Goal: Find specific page/section: Find specific page/section

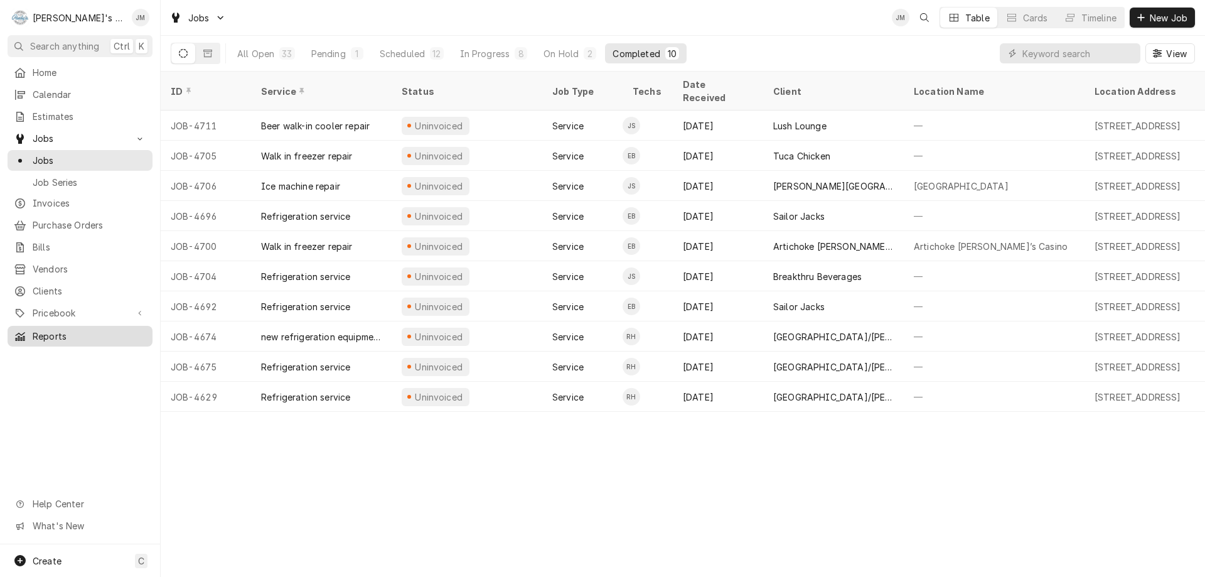
click at [55, 331] on span "Reports" at bounding box center [90, 335] width 114 height 13
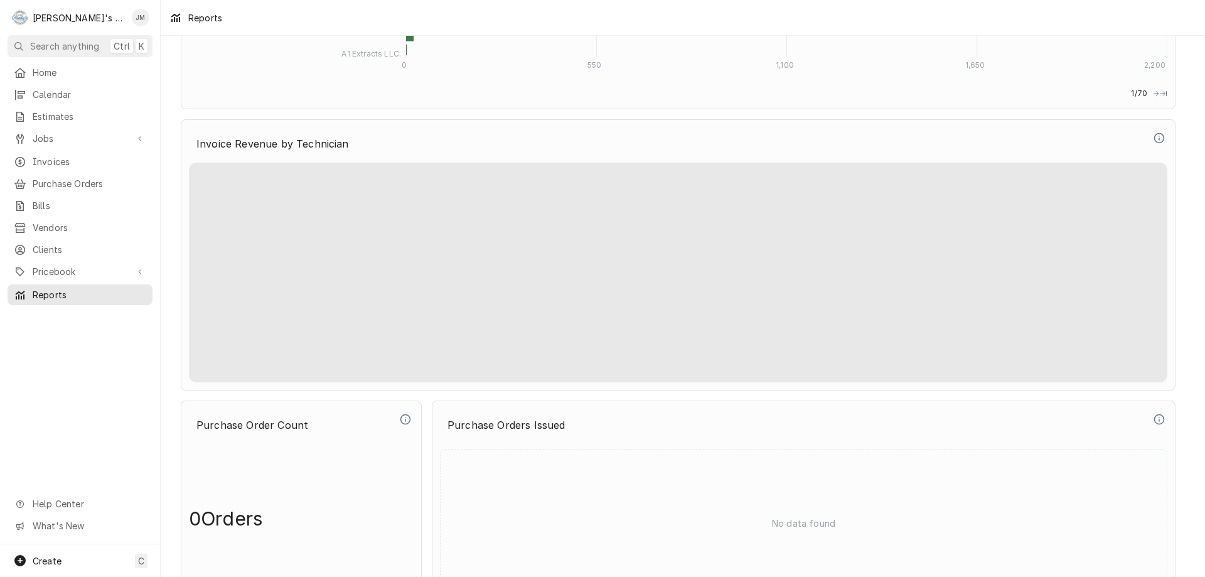
scroll to position [3395, 0]
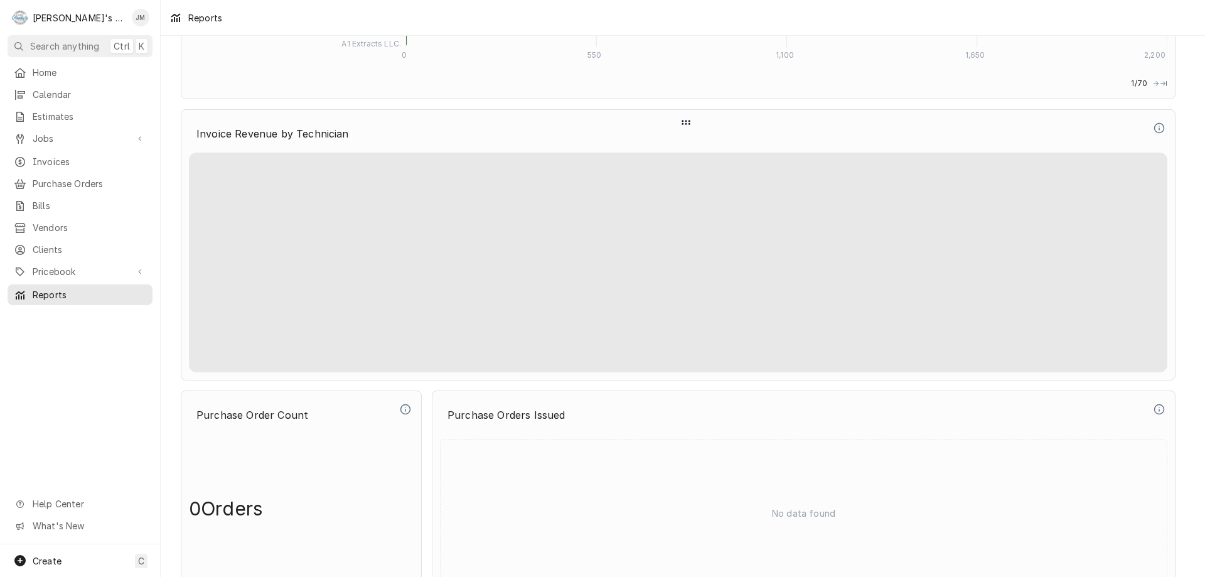
click at [687, 124] on icon "Dynamic Content Wrapper" at bounding box center [685, 122] width 11 height 15
click at [1160, 127] on icon "Dynamic Content Wrapper" at bounding box center [1158, 127] width 11 height 11
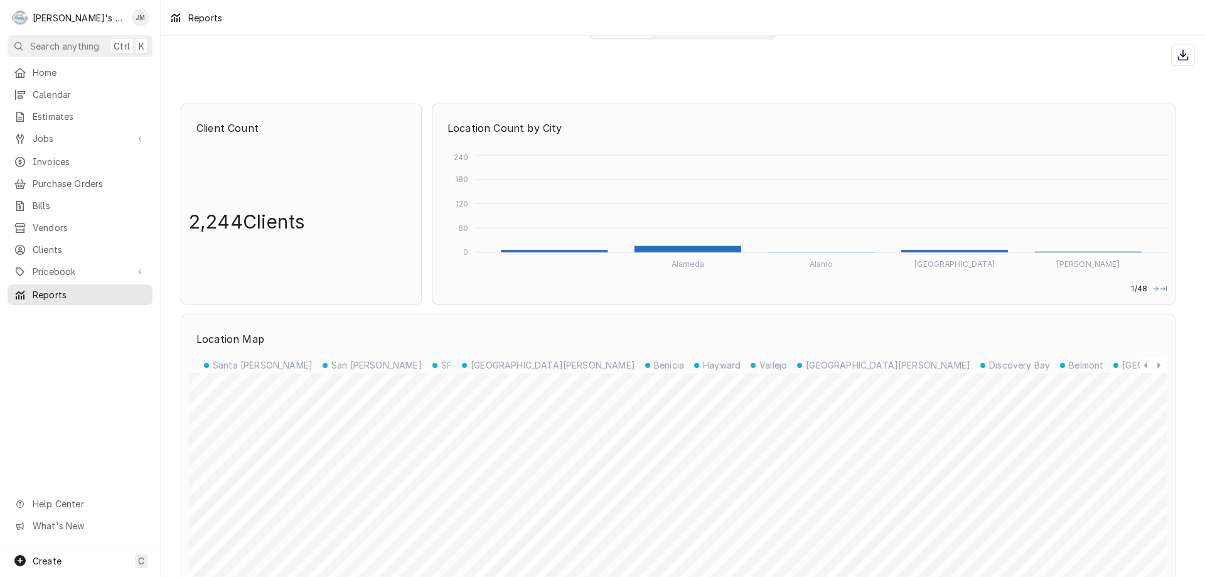
scroll to position [0, 0]
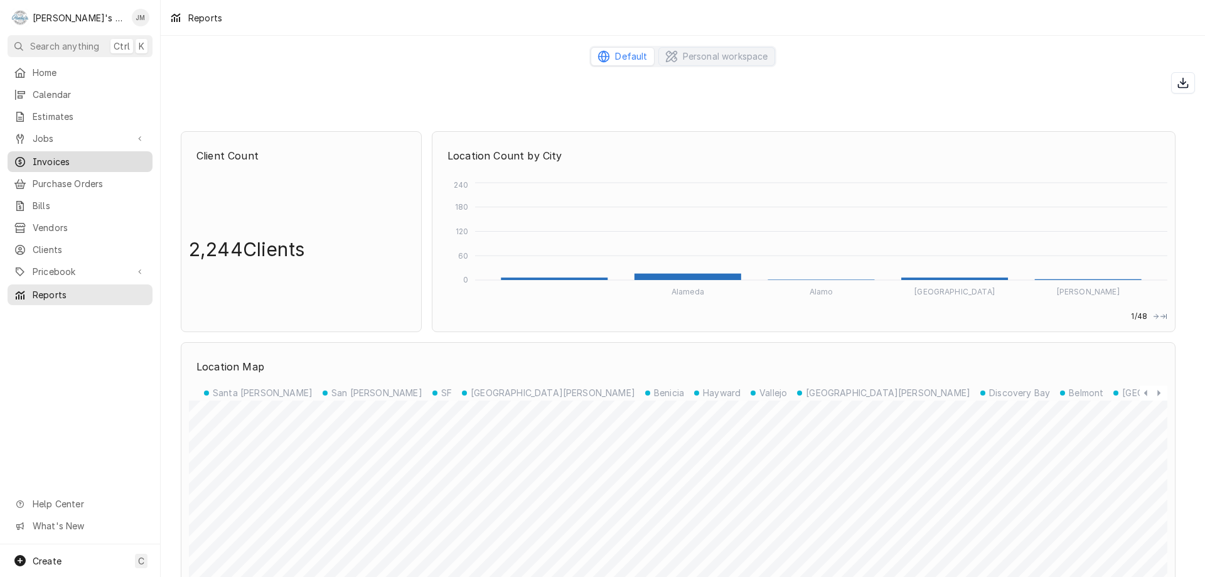
click at [39, 156] on span "Invoices" at bounding box center [90, 161] width 114 height 13
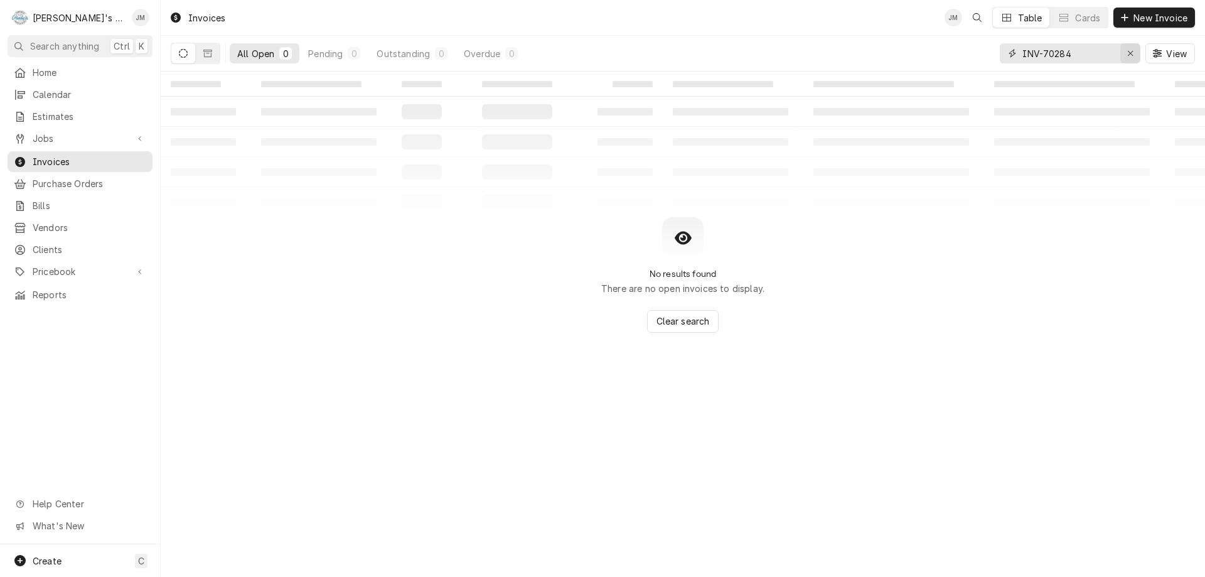
click at [1131, 51] on icon "Erase input" at bounding box center [1130, 53] width 7 height 9
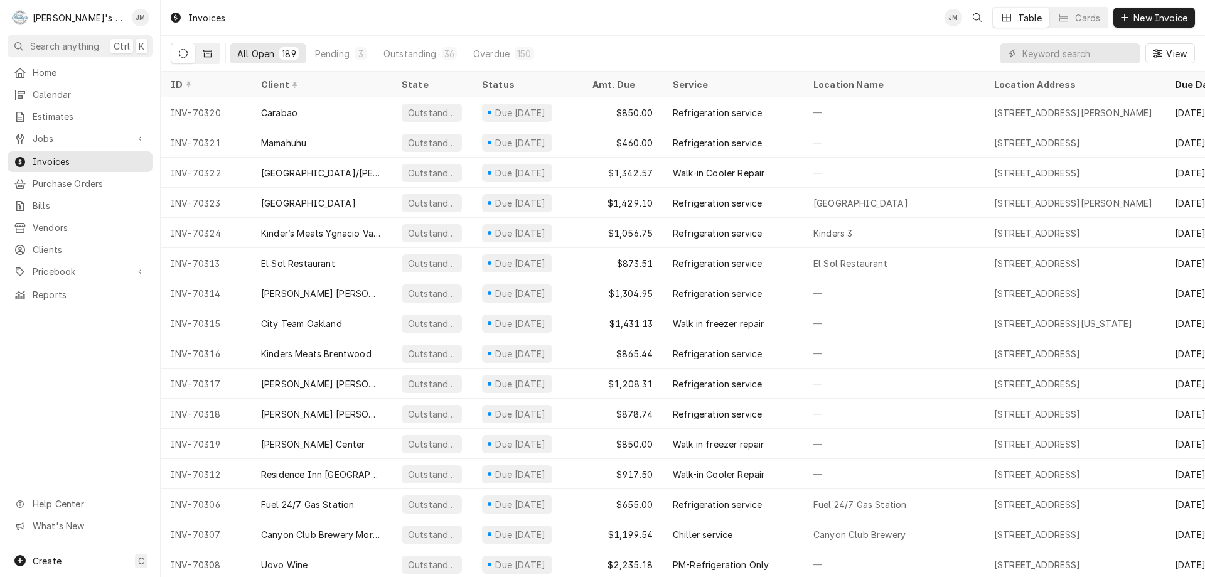
click at [209, 53] on icon "Dynamic Content Wrapper" at bounding box center [207, 53] width 9 height 9
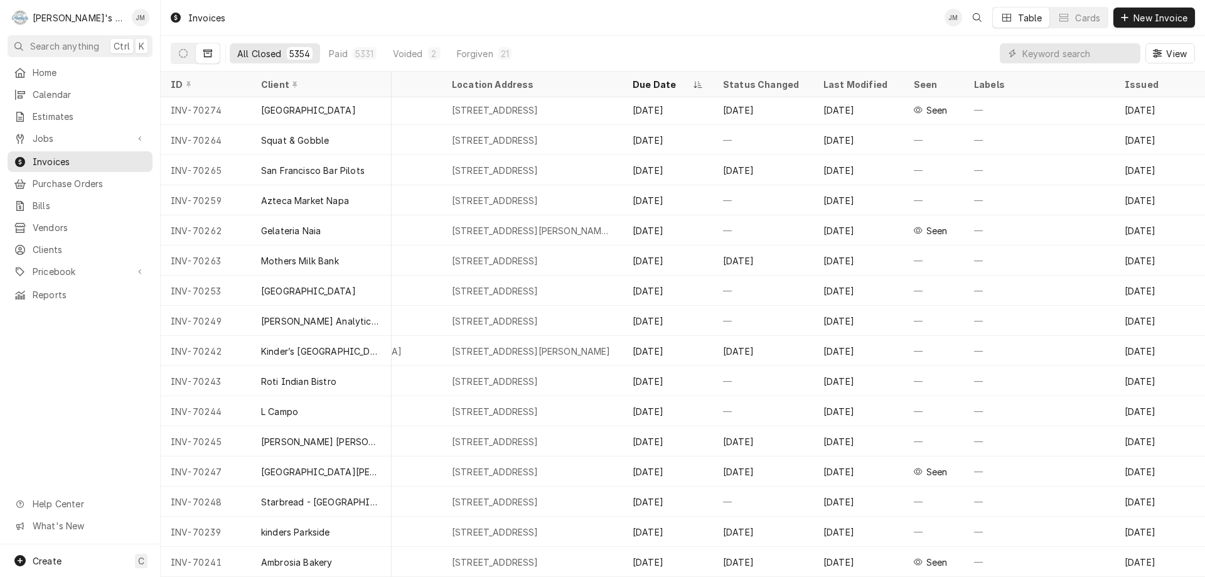
scroll to position [515, 451]
click at [49, 132] on span "Jobs" at bounding box center [80, 138] width 95 height 13
click at [49, 159] on span "Jobs" at bounding box center [90, 160] width 114 height 13
